Goal: Information Seeking & Learning: Check status

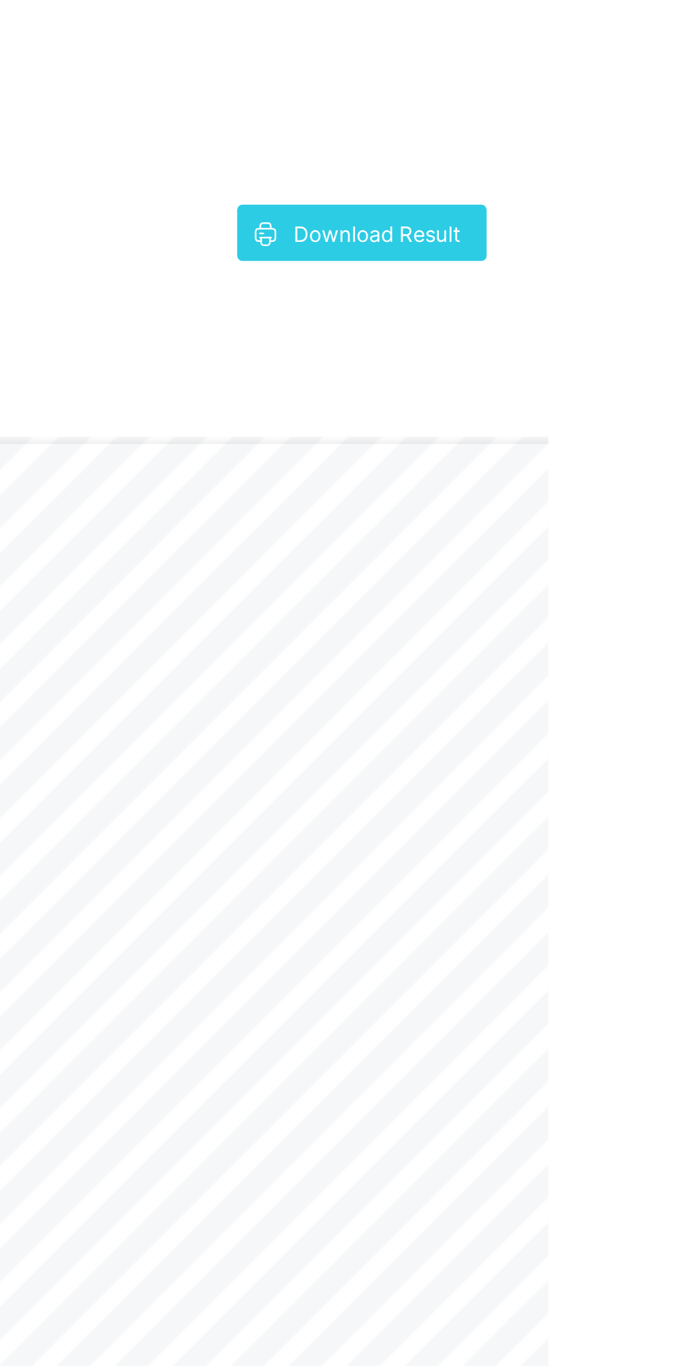
click at [631, 392] on div "Download Result" at bounding box center [610, 384] width 99 height 22
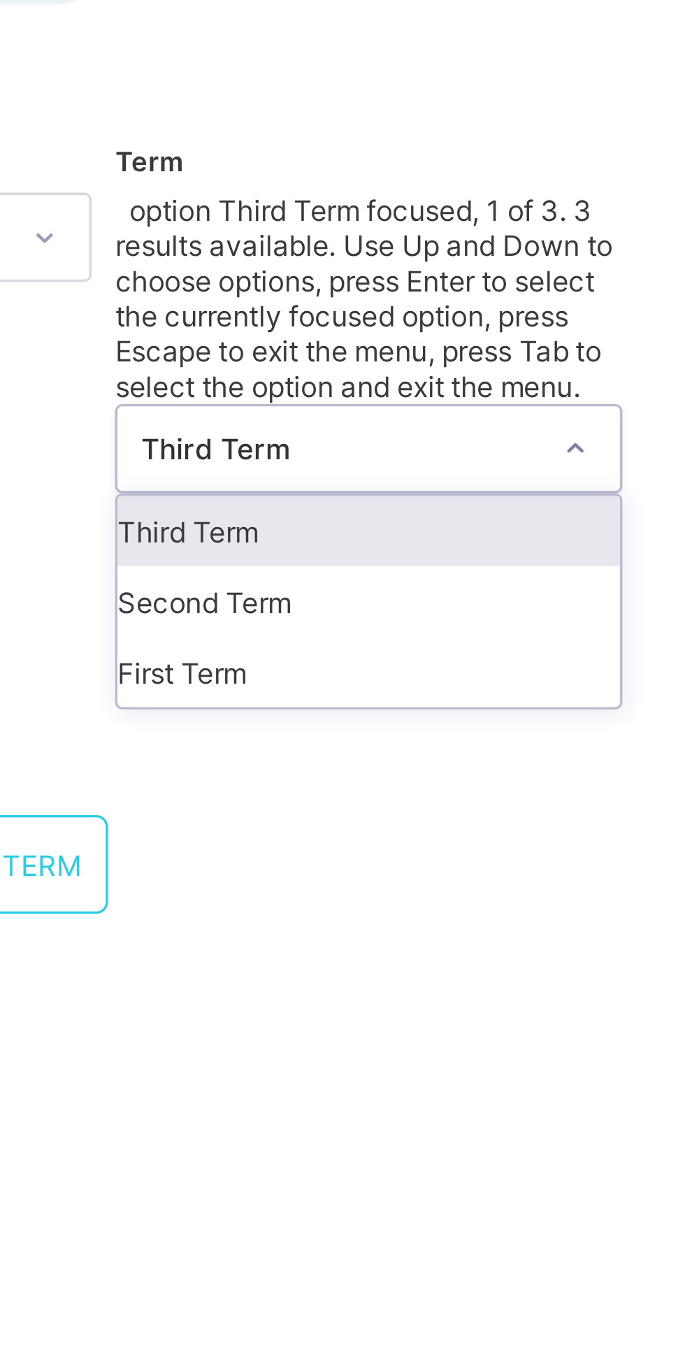
click at [435, 328] on div "Second Term" at bounding box center [427, 338] width 150 height 21
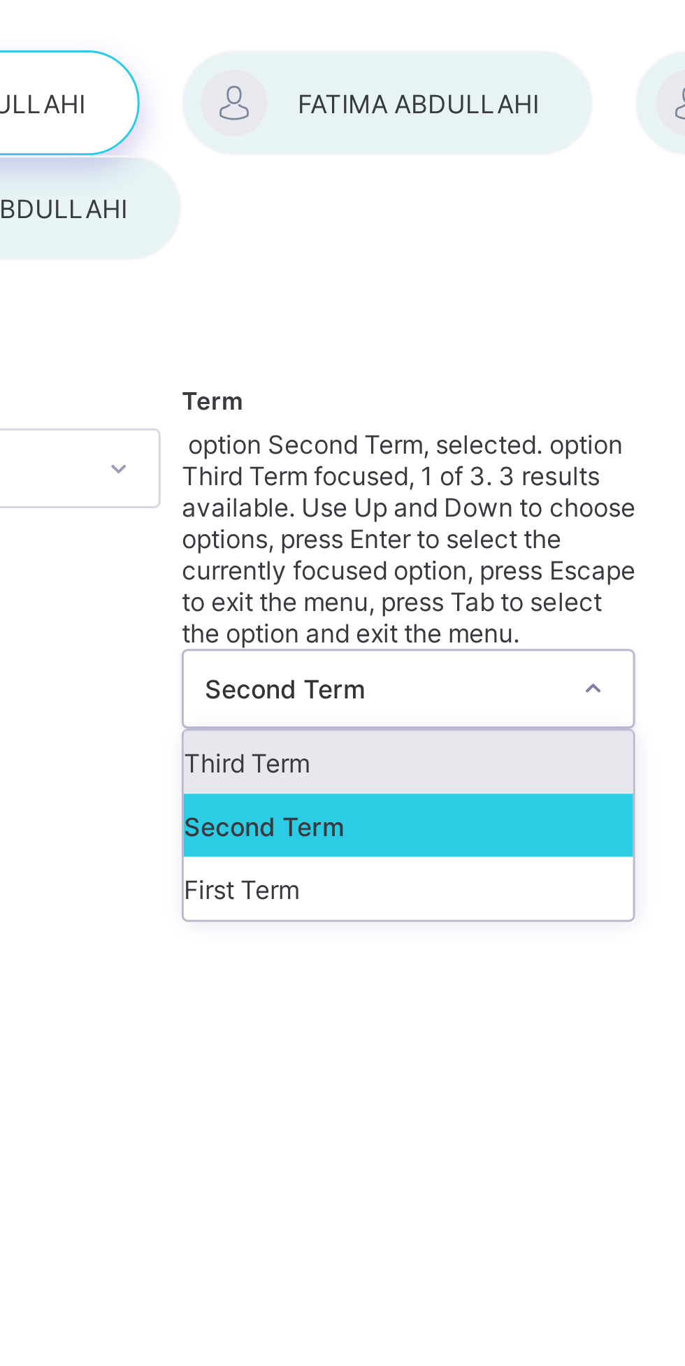
click at [433, 359] on div "First Term" at bounding box center [427, 369] width 150 height 21
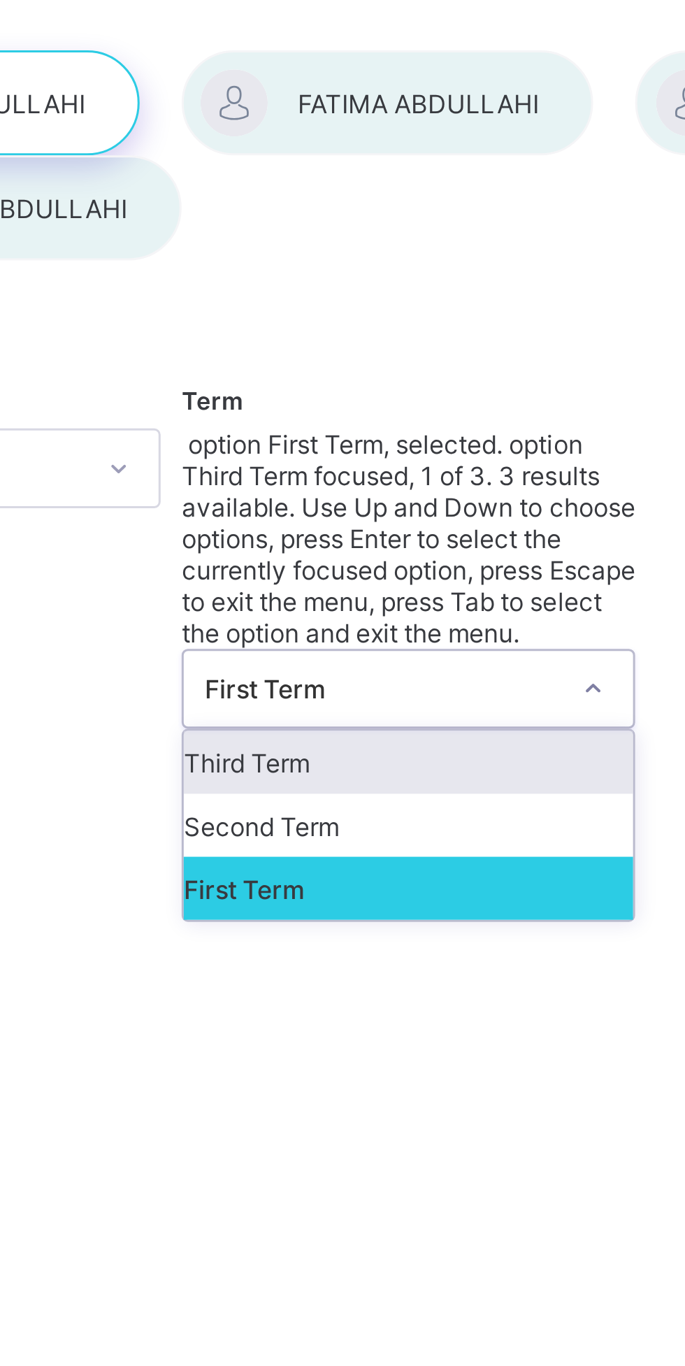
click at [454, 317] on div "Third Term" at bounding box center [427, 327] width 150 height 21
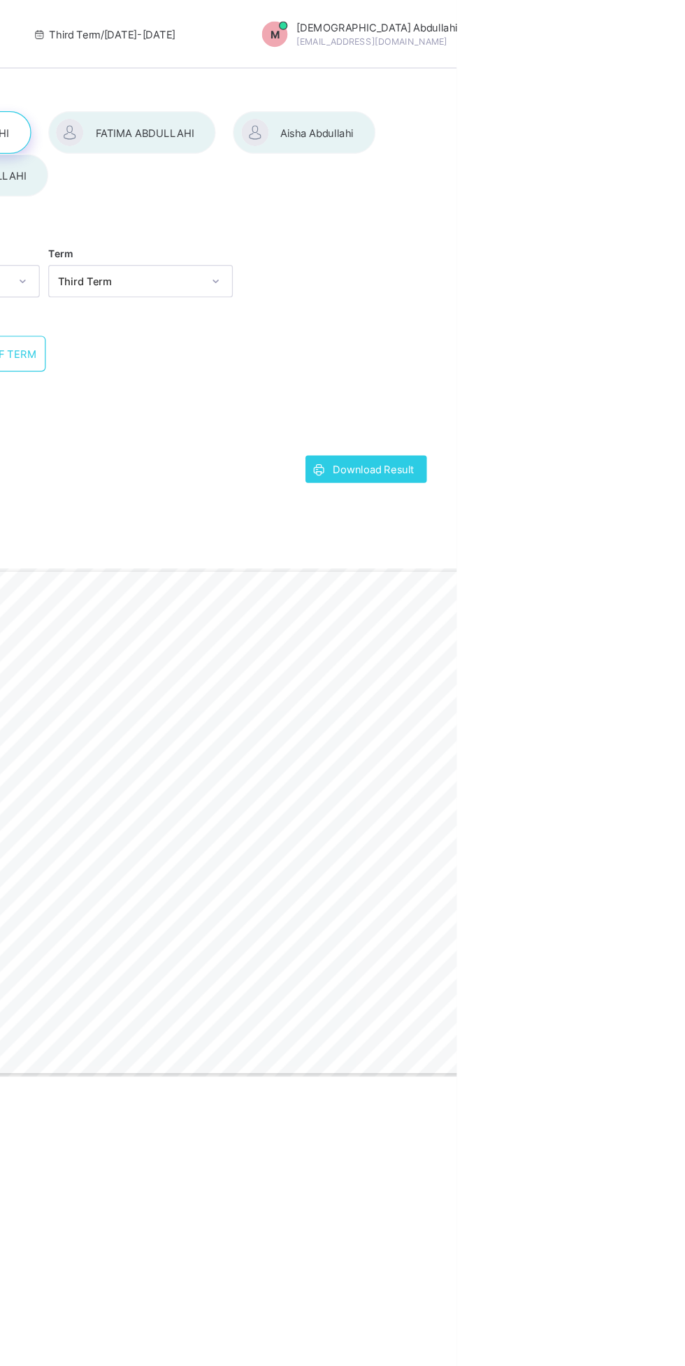
click at [656, 847] on div "Gwarzo Road, P.O. [GEOGRAPHIC_DATA] - [GEOGRAPHIC_DATA]. Tel: [PHONE_NUMBER], […" at bounding box center [507, 673] width 589 height 416
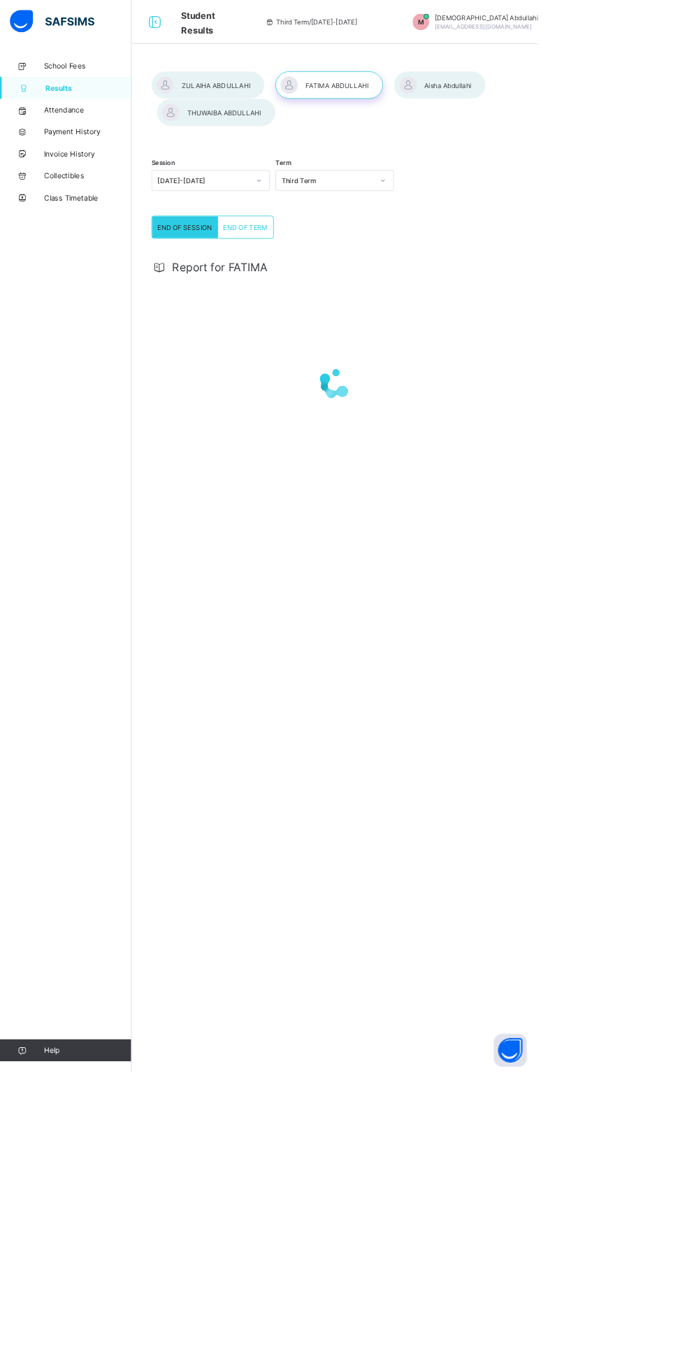
click at [501, 524] on div at bounding box center [426, 489] width 467 height 266
click at [459, 539] on div at bounding box center [426, 489] width 467 height 266
click at [517, 886] on div "Report for FATIMA Download Result Gwarzo Road, P.O. Box 701, Kano - Nigeria. Te…" at bounding box center [426, 629] width 467 height 623
click at [612, 732] on div "Gwarzo Road, P.O. Box 701, Kano - Nigeria. Tel: 0906 358 2631, 0809 948 5785 | …" at bounding box center [507, 656] width 589 height 416
click at [269, 138] on div at bounding box center [275, 143] width 151 height 35
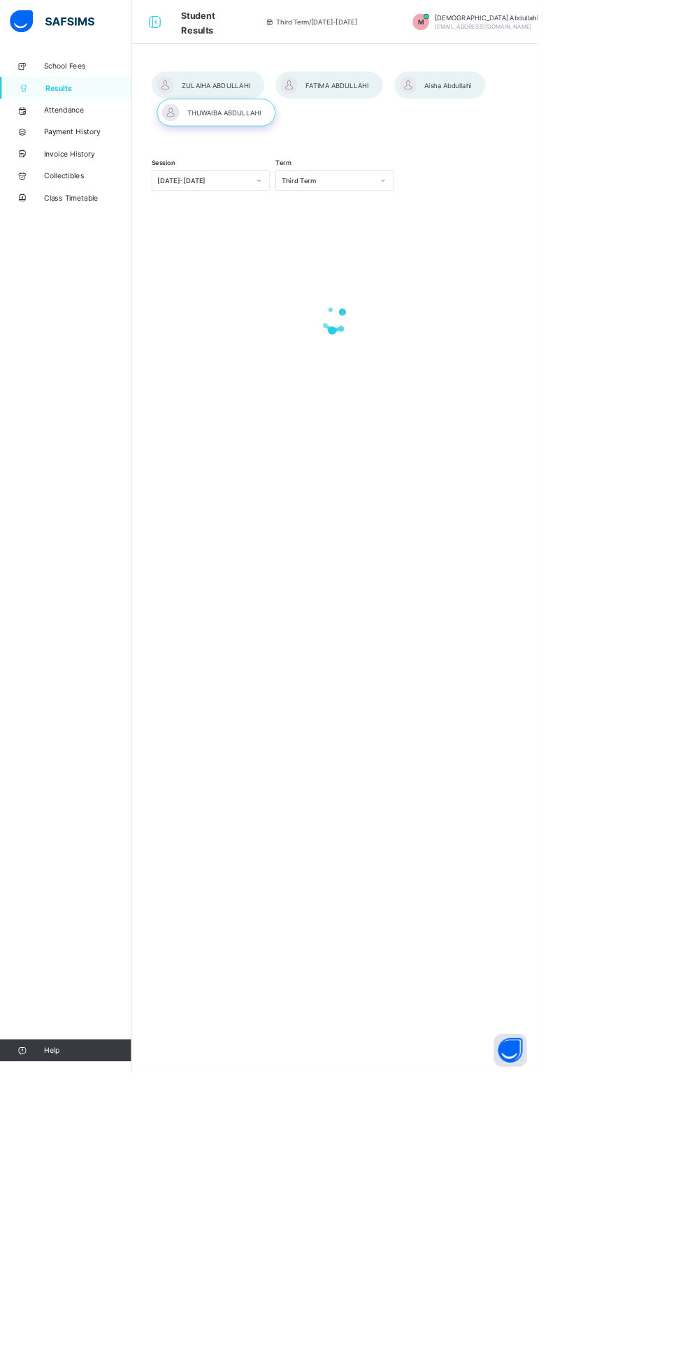
click at [259, 108] on div at bounding box center [265, 108] width 144 height 35
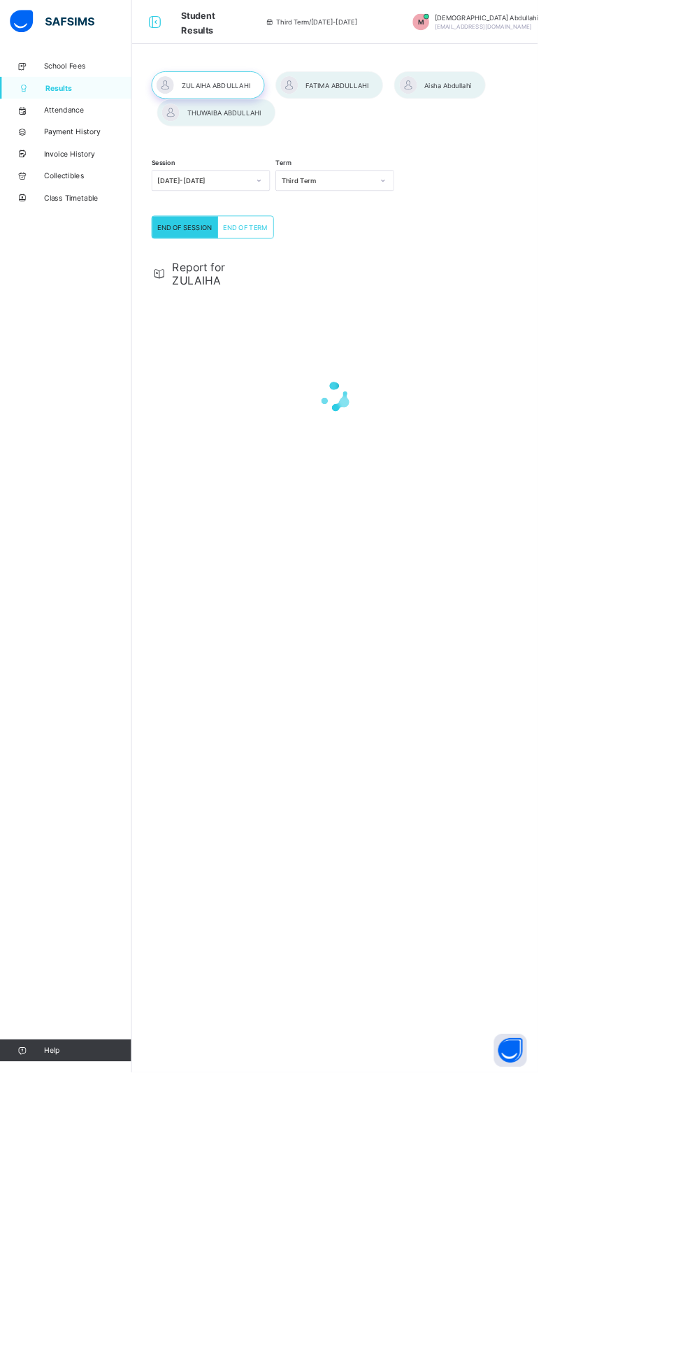
click at [563, 322] on div "Report for ZULAIHA" at bounding box center [426, 481] width 467 height 327
click at [503, 498] on div at bounding box center [426, 505] width 467 height 56
click at [438, 329] on div "Report for ZULAIHA" at bounding box center [426, 481] width 467 height 327
click at [679, 686] on div "Gwarzo Road, P.O. [GEOGRAPHIC_DATA] - [GEOGRAPHIC_DATA]. Tel: [PHONE_NUMBER], […" at bounding box center [507, 673] width 589 height 416
click at [684, 664] on div "Gwarzo Road, P.O. [GEOGRAPHIC_DATA] - [GEOGRAPHIC_DATA]. Tel: [PHONE_NUMBER], […" at bounding box center [507, 673] width 589 height 416
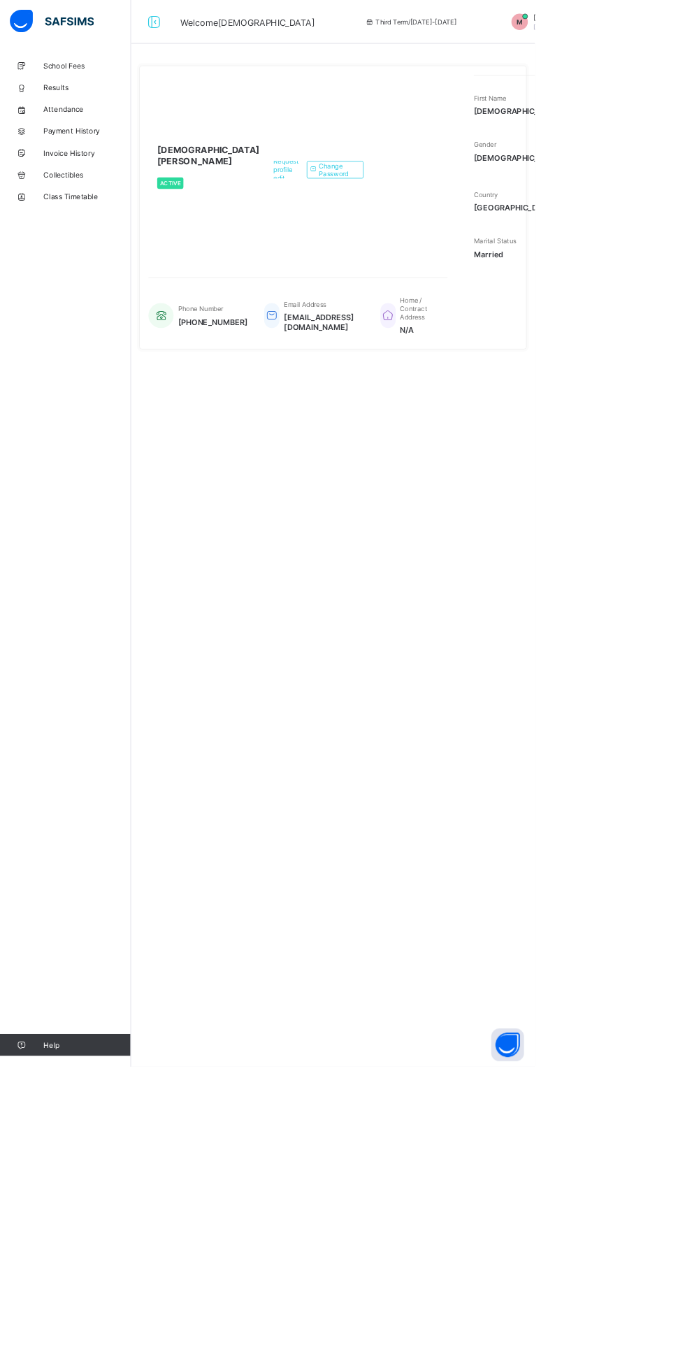
click at [51, 73] on link "School Fees" at bounding box center [84, 84] width 168 height 28
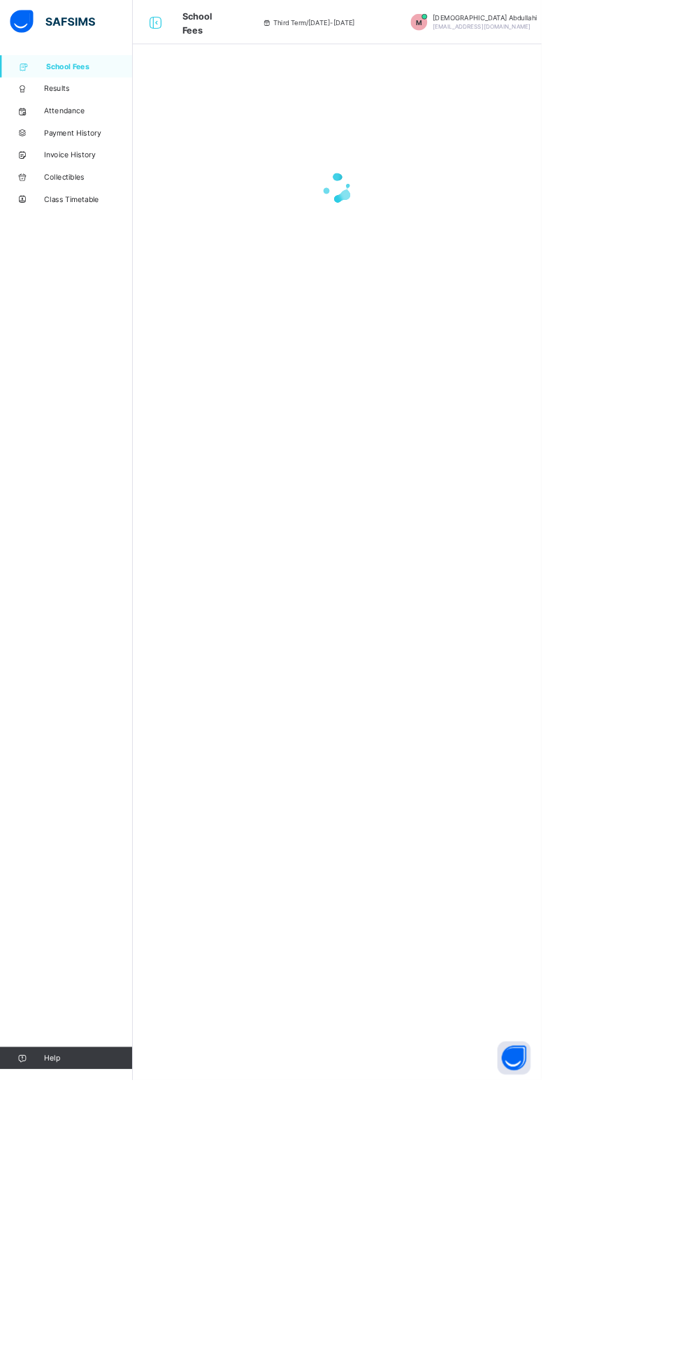
click at [45, 97] on link "School Fees" at bounding box center [84, 84] width 168 height 28
click at [31, 92] on link "School Fees" at bounding box center [84, 84] width 168 height 28
click at [28, 112] on icon at bounding box center [28, 112] width 56 height 10
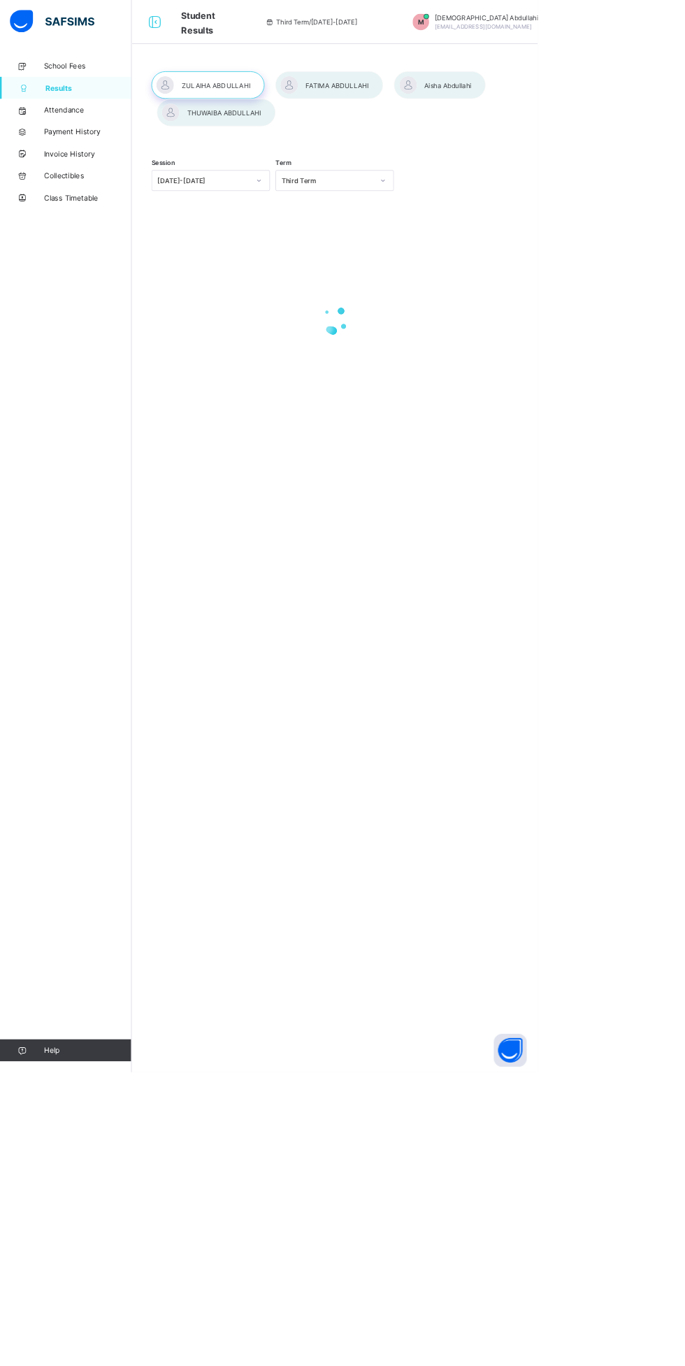
click at [34, 121] on link "Results" at bounding box center [84, 112] width 168 height 28
click at [413, 103] on div at bounding box center [419, 108] width 137 height 35
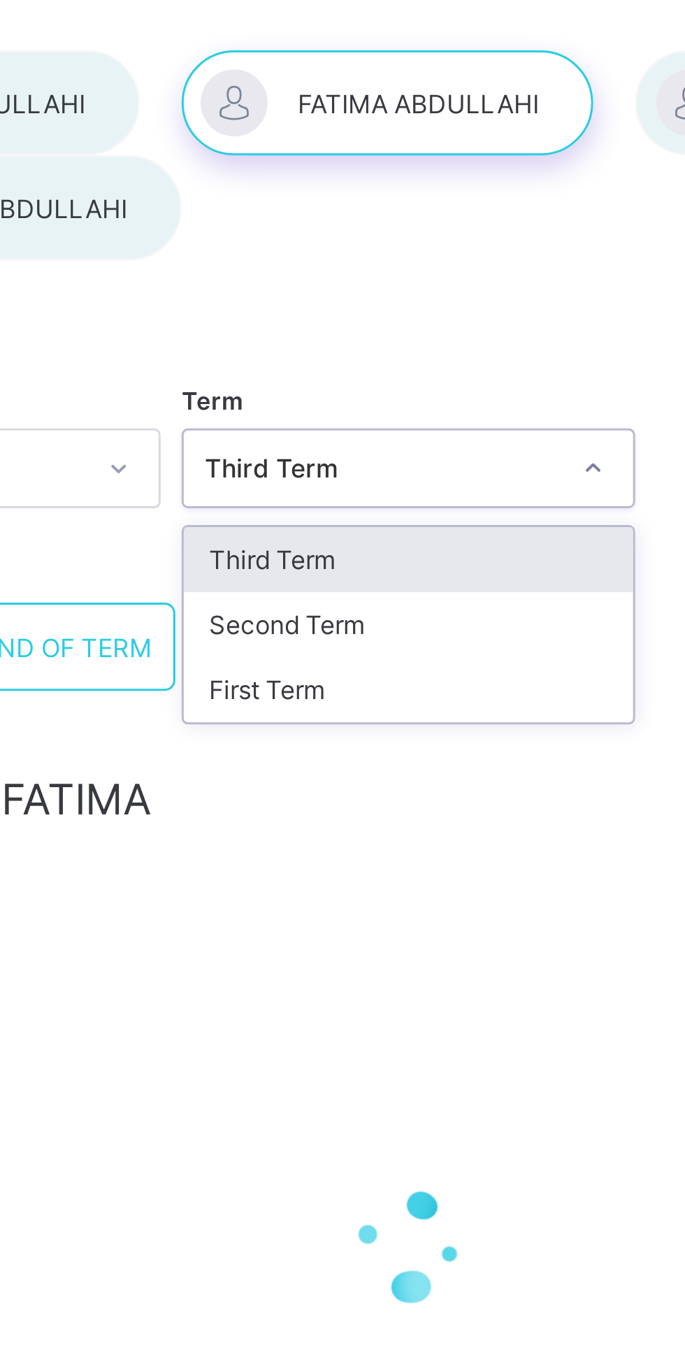
click at [420, 282] on div "Second Term" at bounding box center [427, 282] width 150 height 22
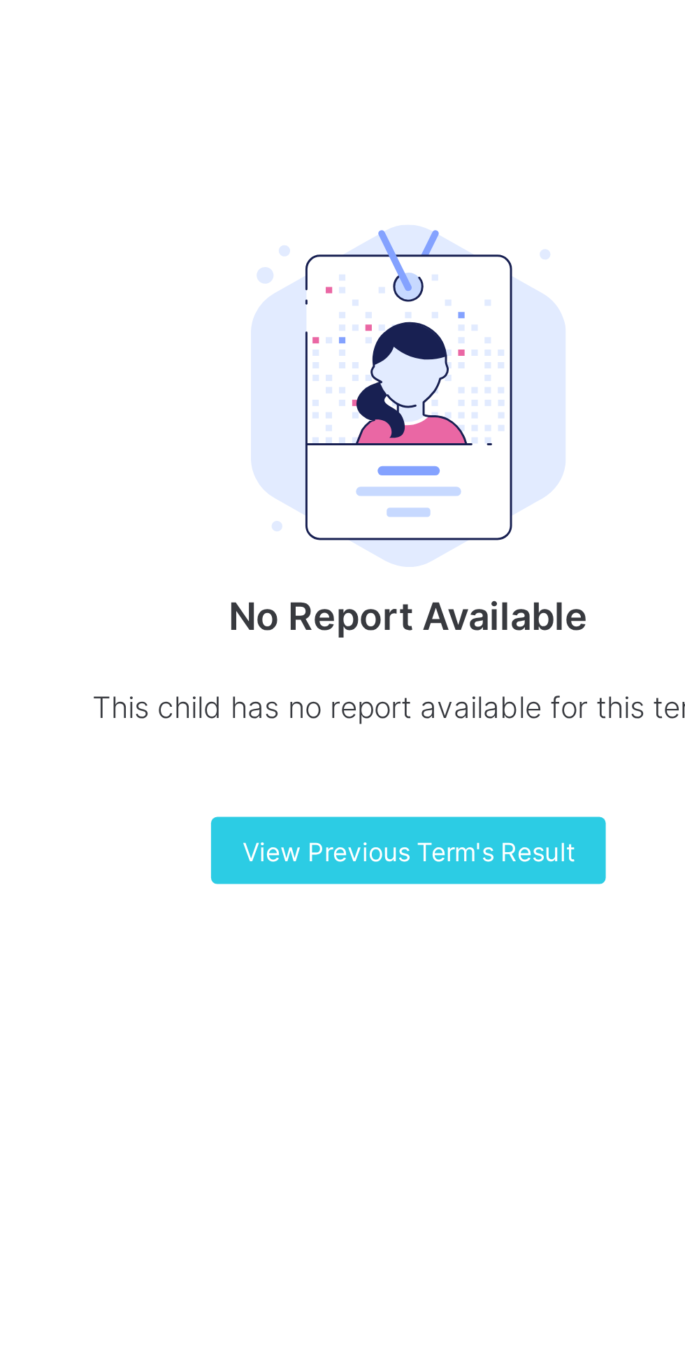
click at [463, 646] on div "View Previous Term's Result" at bounding box center [426, 639] width 131 height 22
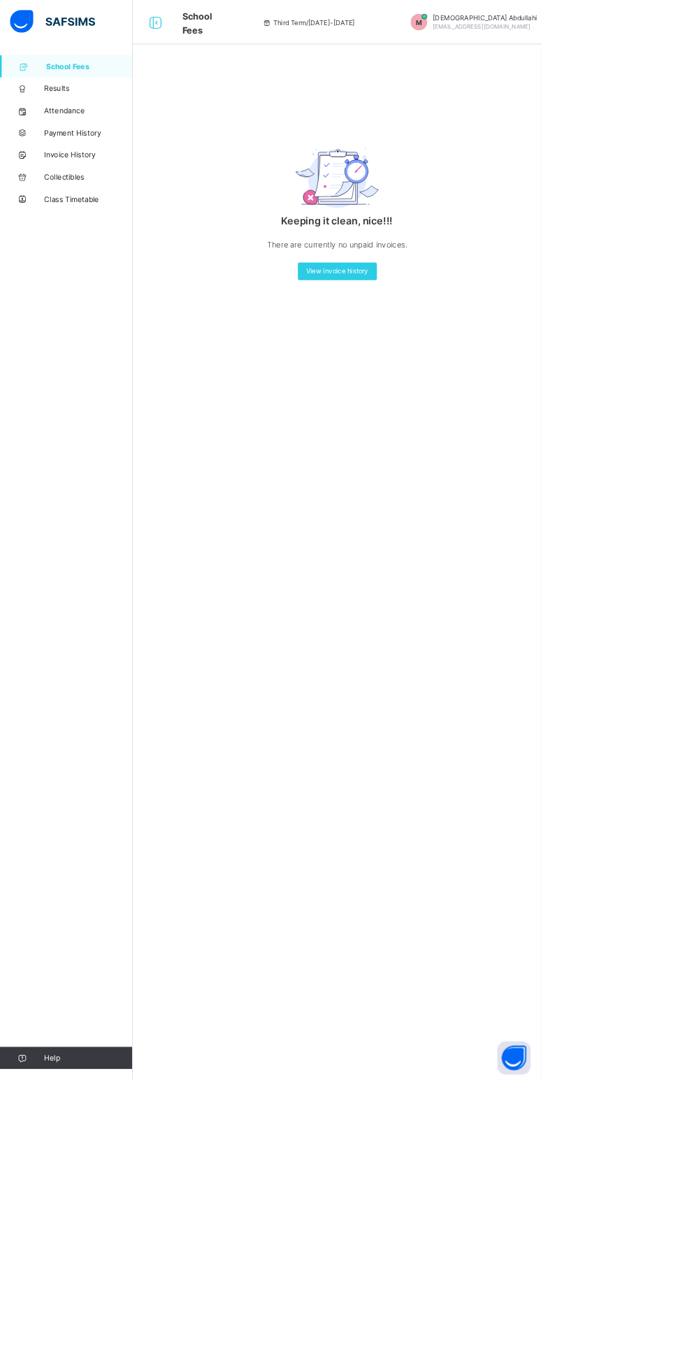
click at [53, 97] on link "School Fees" at bounding box center [84, 84] width 168 height 28
click at [22, 107] on icon at bounding box center [28, 112] width 56 height 10
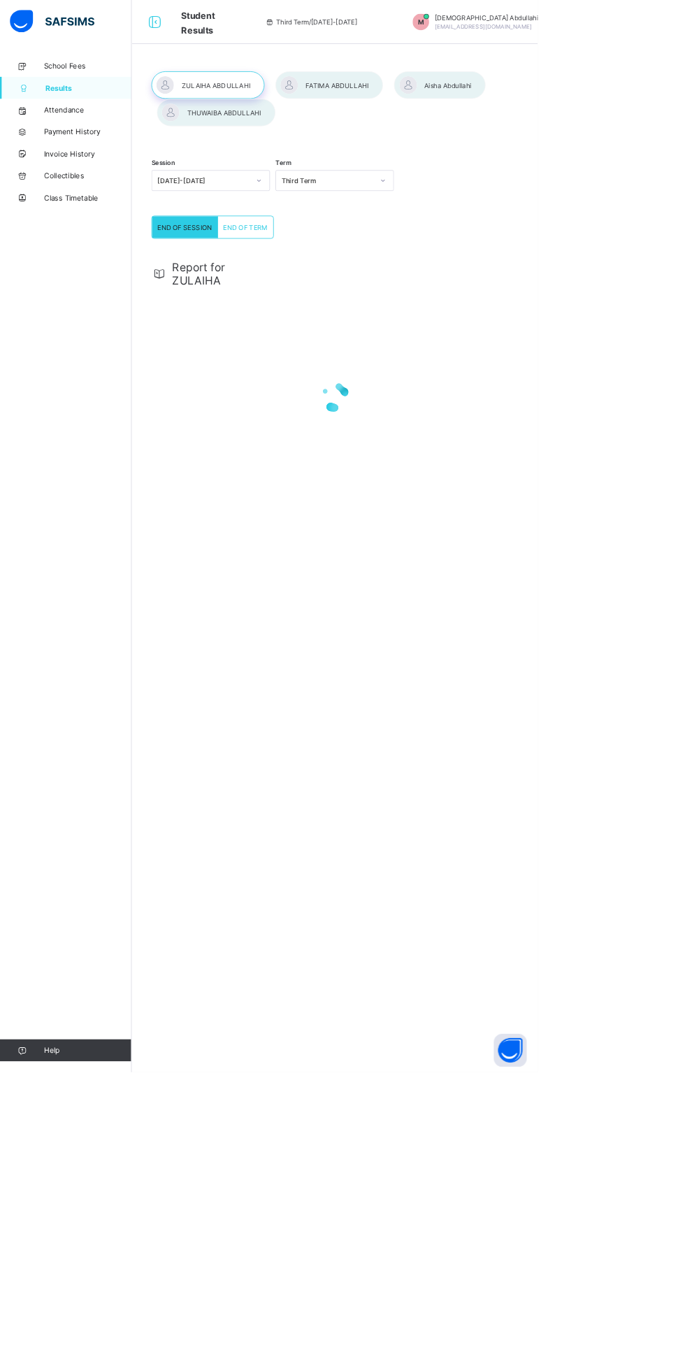
click at [395, 99] on div at bounding box center [419, 108] width 137 height 35
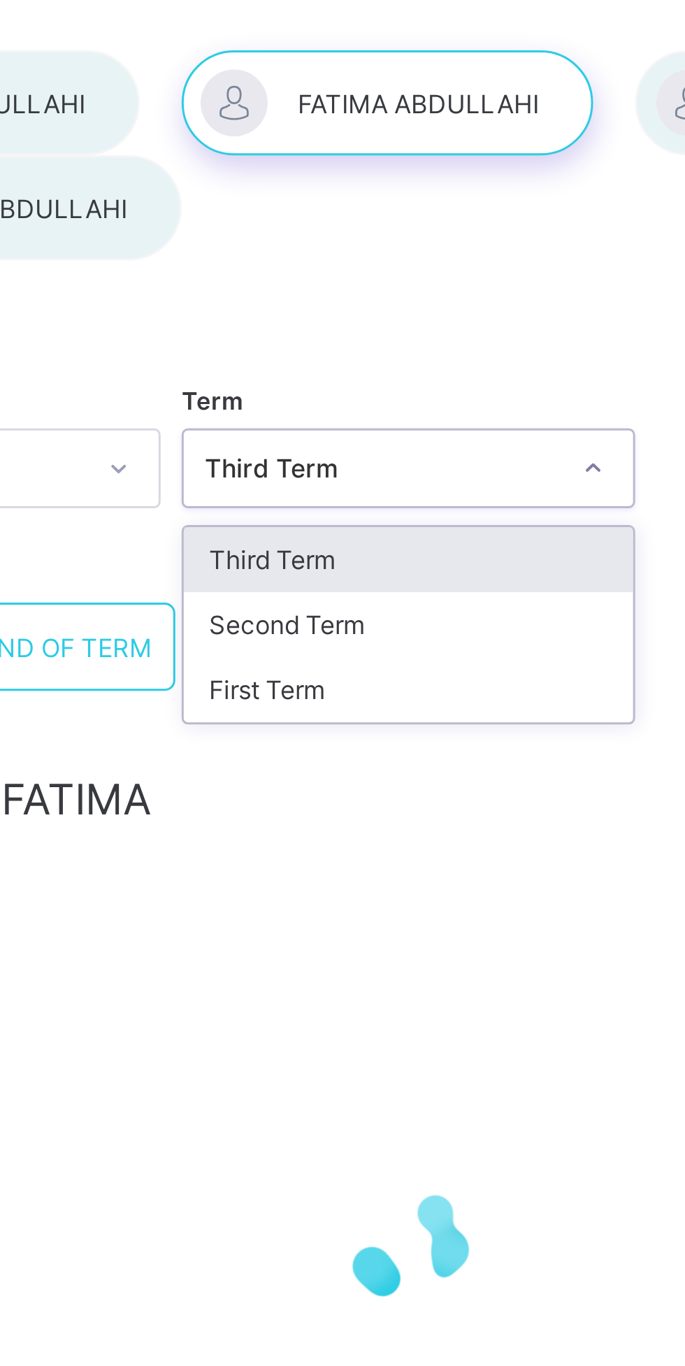
click at [424, 285] on div "Second Term" at bounding box center [427, 282] width 150 height 22
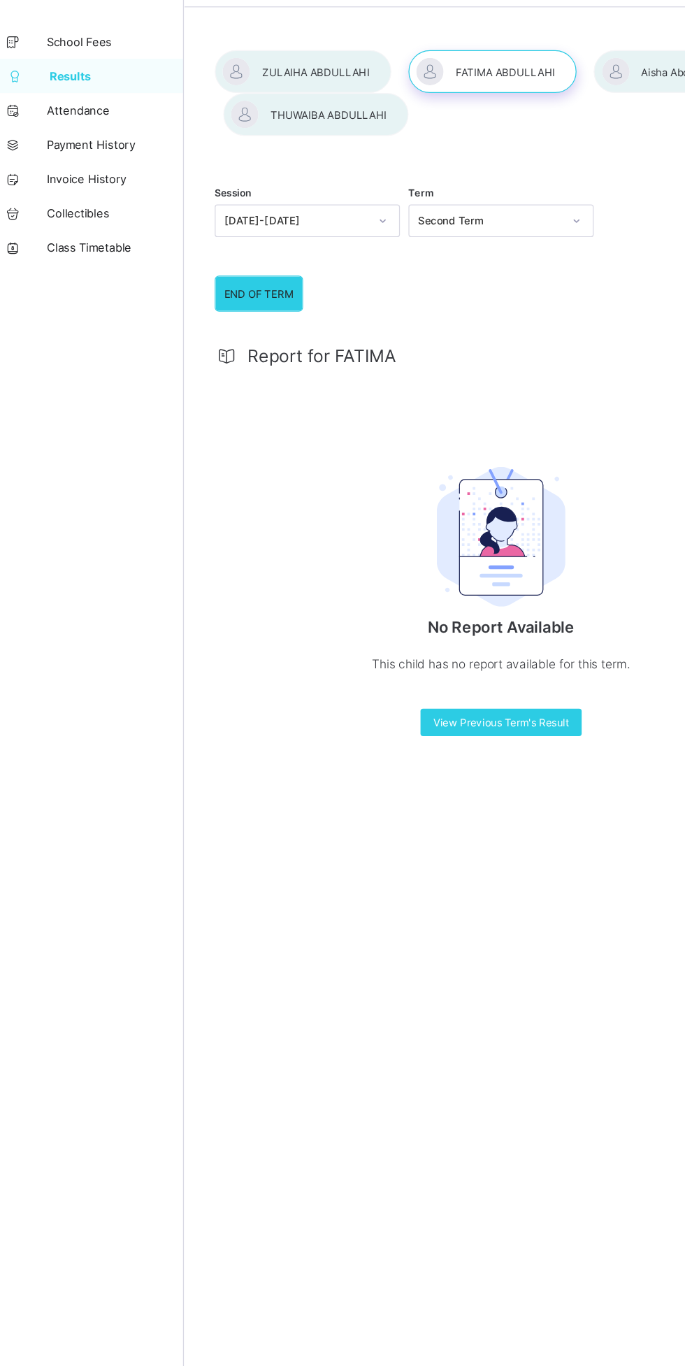
click at [442, 640] on span "View Previous Term's Result" at bounding box center [426, 639] width 110 height 10
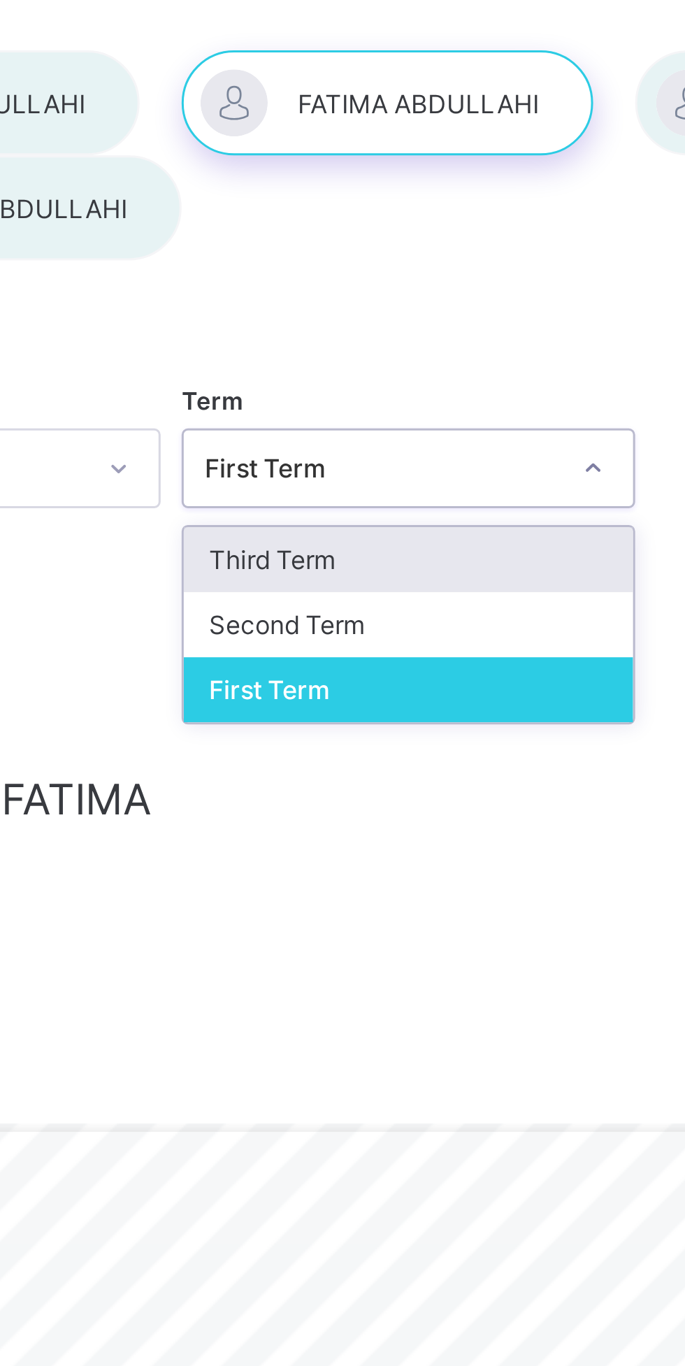
click at [417, 291] on div "Second Term" at bounding box center [427, 282] width 150 height 22
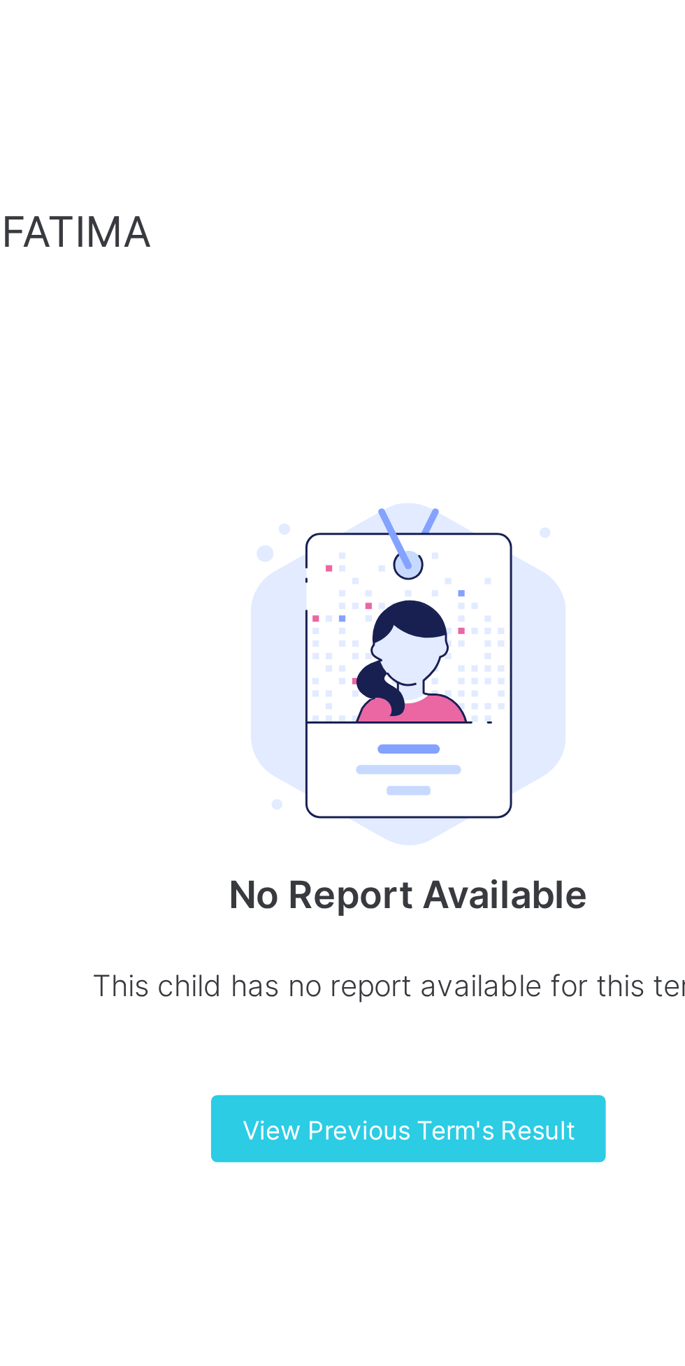
click at [443, 589] on p "This child has no report available for this term." at bounding box center [427, 590] width 280 height 17
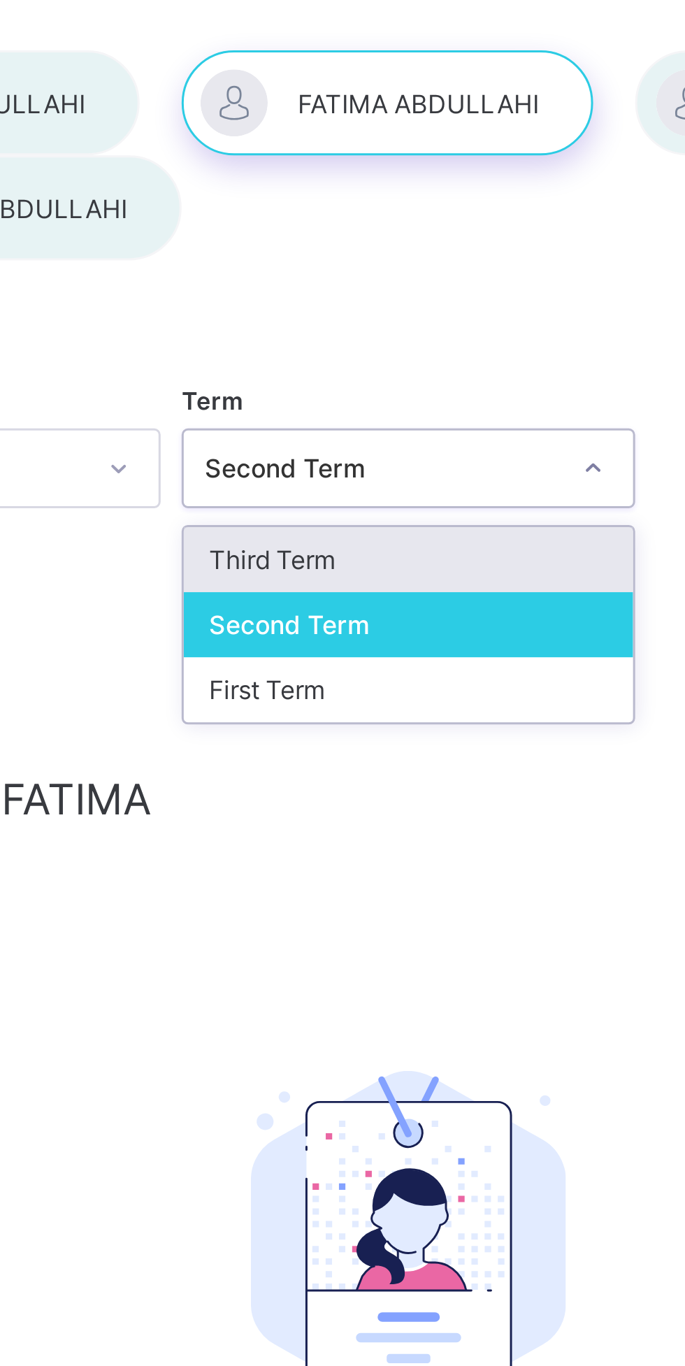
click at [375, 255] on div "Third Term" at bounding box center [427, 261] width 150 height 22
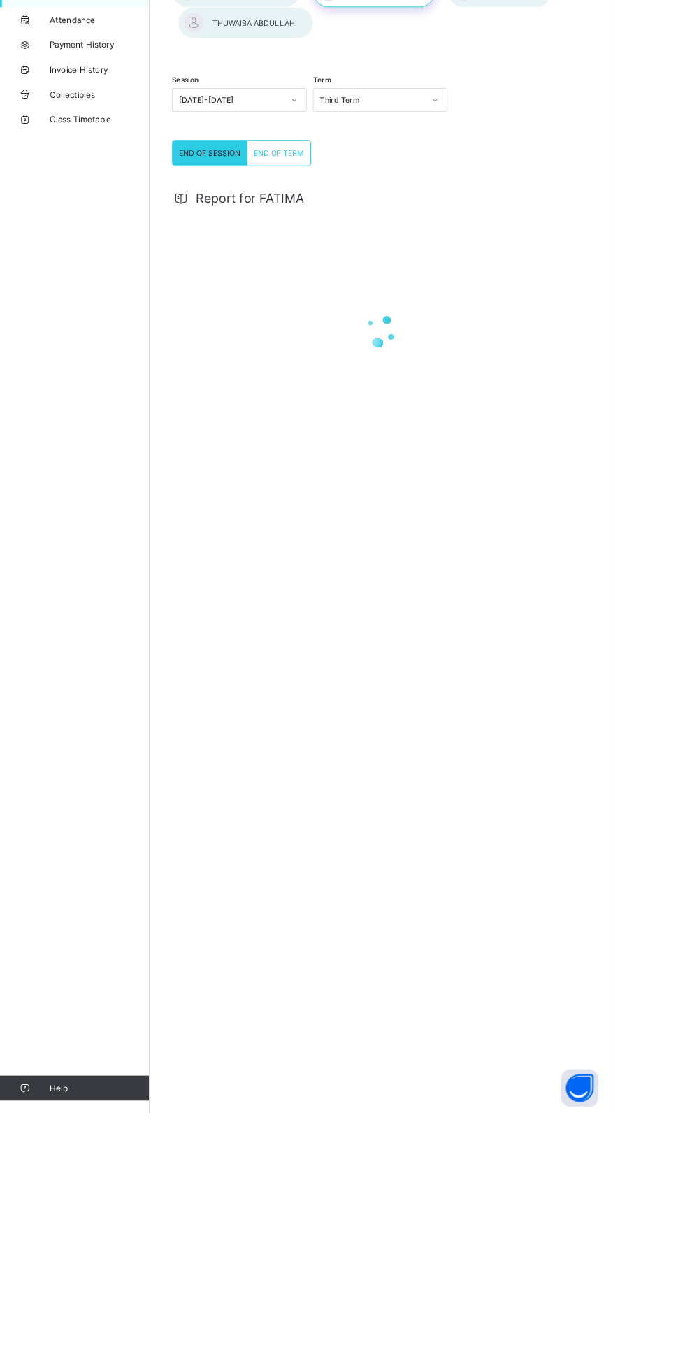
click at [684, 944] on html "Student Results Third Term / 2024-2025 M Muslimat Abdullahi muslimatabdullahi1@…" at bounding box center [342, 683] width 685 height 1366
click at [308, 289] on span "END OF TERM" at bounding box center [313, 290] width 57 height 10
